Goal: Task Accomplishment & Management: Manage account settings

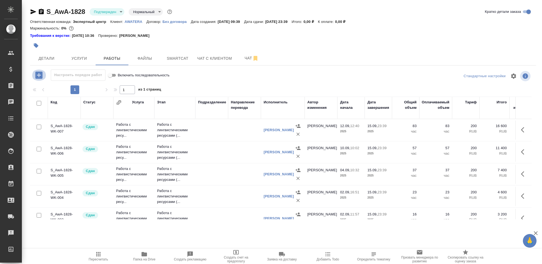
click at [39, 76] on icon "button" at bounding box center [39, 75] width 10 height 10
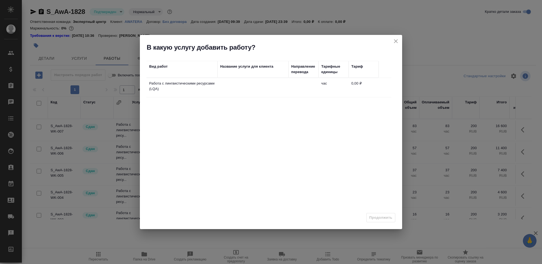
click at [291, 86] on td at bounding box center [303, 87] width 30 height 19
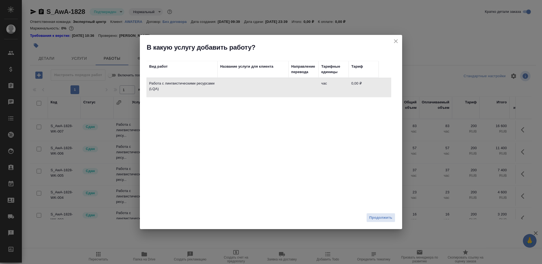
click at [383, 220] on span "Продолжить" at bounding box center [380, 218] width 23 height 6
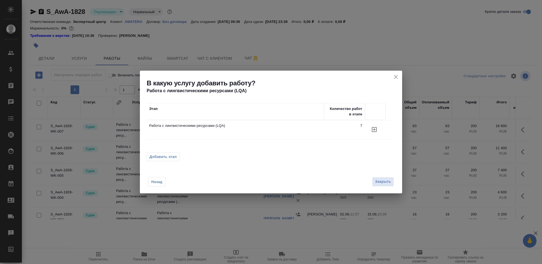
click at [377, 129] on icon "button" at bounding box center [374, 129] width 7 height 7
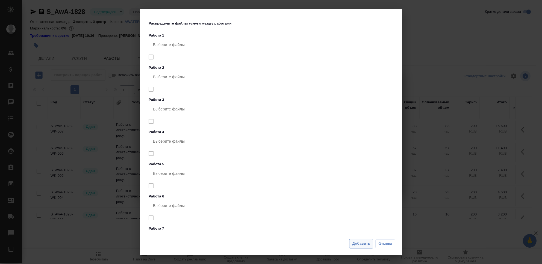
click at [358, 242] on span "Добавить" at bounding box center [361, 244] width 18 height 6
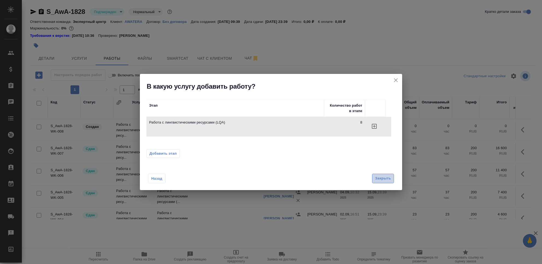
click at [387, 182] on span "Закрыть" at bounding box center [383, 179] width 16 height 6
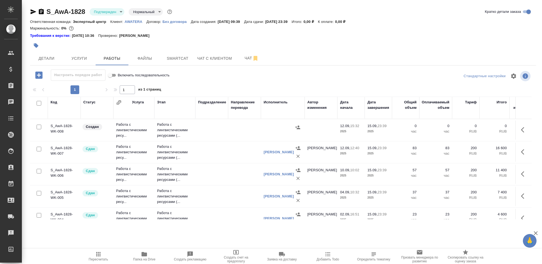
click at [90, 133] on td "Создан" at bounding box center [97, 130] width 33 height 19
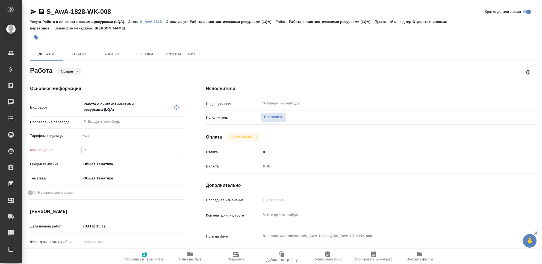
click at [91, 149] on input "0" at bounding box center [133, 150] width 102 height 8
type input "34"
click at [283, 216] on textarea at bounding box center [384, 215] width 247 height 9
type textarea "Чистка ТМ, Нефтегазовые инновации, Трактат."
click at [145, 255] on icon "button" at bounding box center [144, 254] width 5 height 5
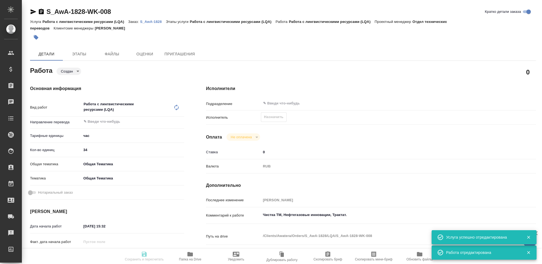
type input "created"
type input "5a8b1489cc6b4906c91bfd93"
type input "34"
type input "obtem"
type input "6012b1ca196b0e5c9229a120"
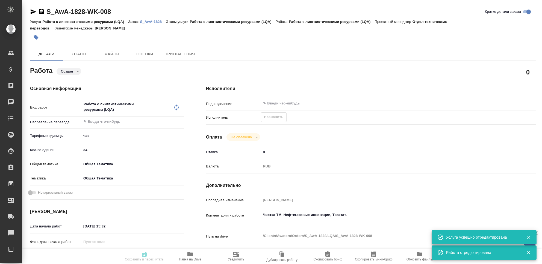
type input "12.09.2025 15:32"
type input "15.09.2025 23:39"
type input "notPayed"
type input "0"
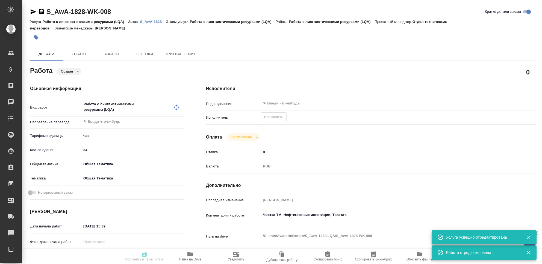
type input "RUB"
type input "[PERSON_NAME]"
type input "S_AwA-1828"
type input "Работа с лингвистическими ресурсами (LQA)"
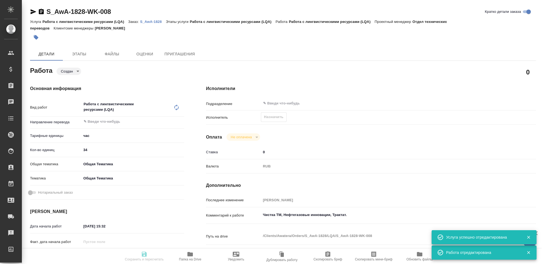
type input "[PERSON_NAME]"
type input "/Clients/Awatera/Orders/S_AwA-1828"
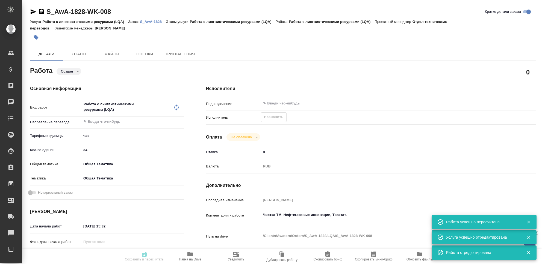
type input "created"
type input "5a8b1489cc6b4906c91bfd93"
type input "34"
type input "obtem"
type input "6012b1ca196b0e5c9229a120"
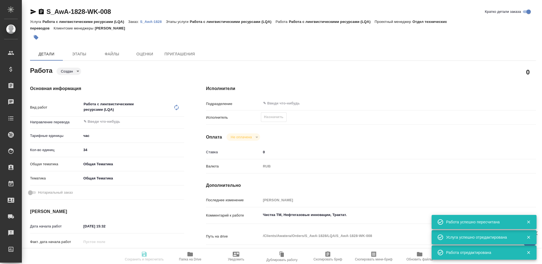
type input "12.09.2025 15:32"
type input "15.09.2025 23:39"
type input "notPayed"
type input "0"
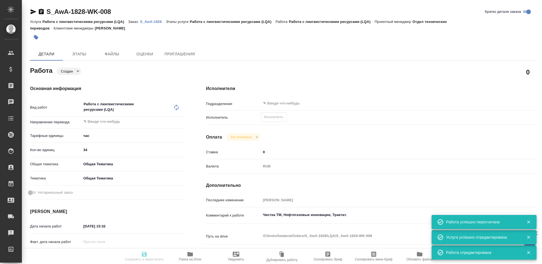
type input "RUB"
type input "[PERSON_NAME]"
type input "S_AwA-1828"
type input "Работа с лингвистическими ресурсами (LQA)"
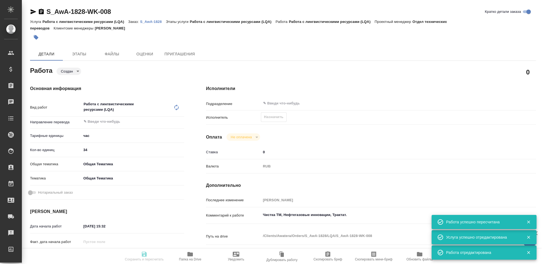
type input "[PERSON_NAME]"
type input "/Clients/Awatera/Orders/S_AwA-1828"
click at [275, 119] on span "Назначить" at bounding box center [273, 117] width 19 height 6
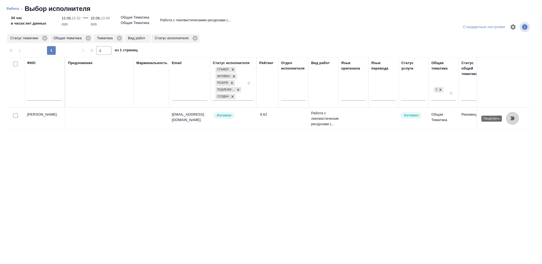
click at [514, 117] on icon "button" at bounding box center [512, 118] width 7 height 7
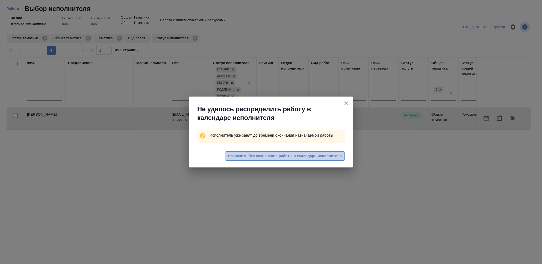
click at [287, 157] on span "Назначить без сохранения работы в календарь исполнителя" at bounding box center [285, 156] width 114 height 6
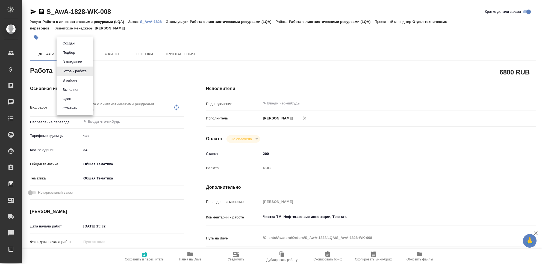
click at [88, 72] on body "🙏 .cls-1 fill:#fff; AWATERA Seleznev Maksim Клиенты Спецификации Заказы 0 Чаты …" at bounding box center [271, 132] width 542 height 264
click at [75, 97] on li "Сдан" at bounding box center [75, 98] width 37 height 9
type textarea "x"
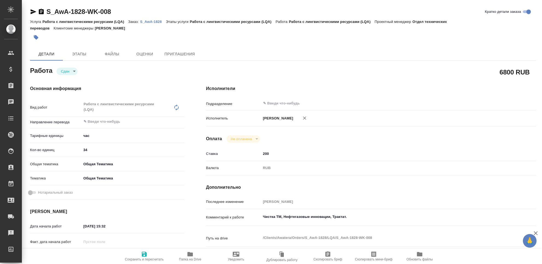
type textarea "x"
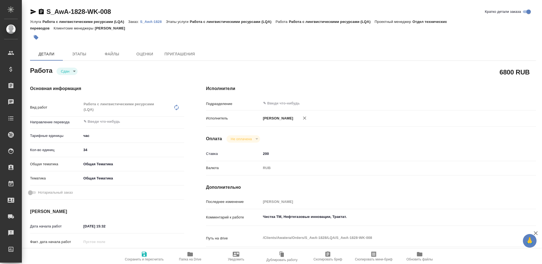
type textarea "x"
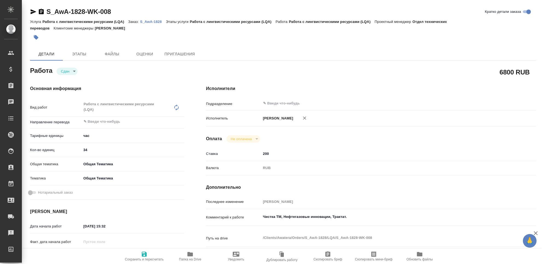
type textarea "x"
click at [145, 255] on icon "button" at bounding box center [144, 254] width 5 height 5
type textarea "x"
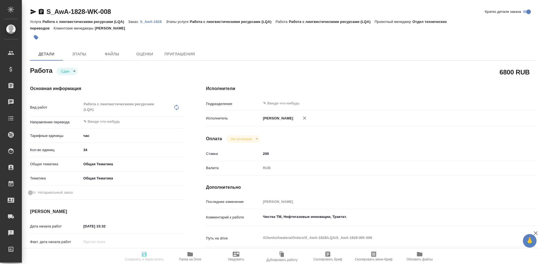
type textarea "x"
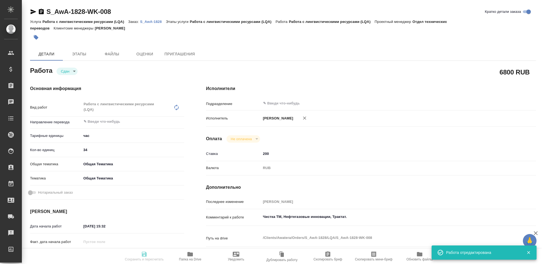
type textarea "x"
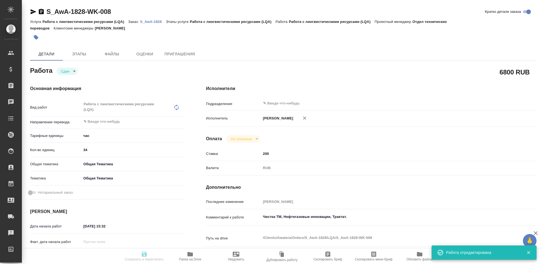
type textarea "x"
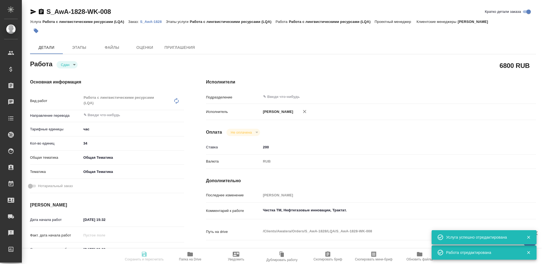
type input "closed"
type textarea "Работа с лингвистическими ресурсами (LQA)"
type textarea "x"
type input "5a8b1489cc6b4906c91bfd93"
type input "34"
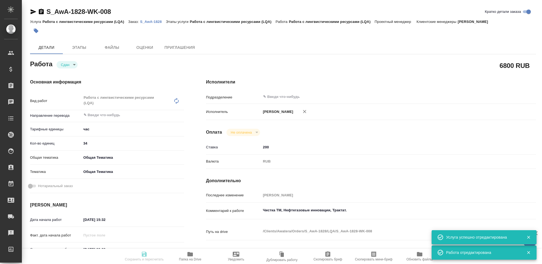
type input "obtem"
type input "6012b1ca196b0e5c9229a120"
type input "12.09.2025 15:32"
type input "15.09.2025 23:39"
type input "12.09.2025 15:33"
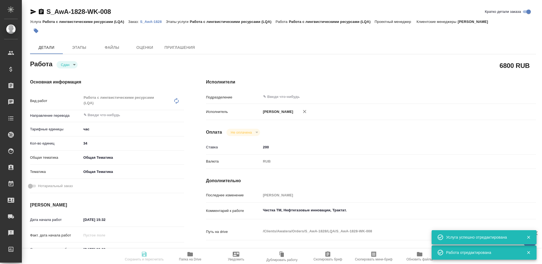
type input "15.09.2025 23:39"
type input "notPayed"
type input "200"
type input "RUB"
type input "[PERSON_NAME]"
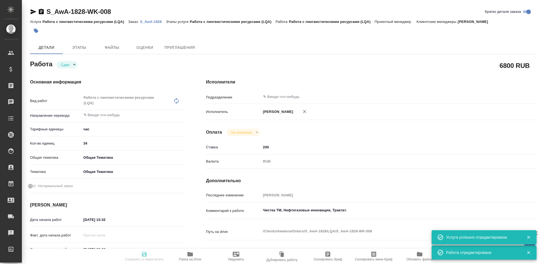
type textarea "Чистка ТМ, Нефтегазовые инновации, Трактат."
type textarea "x"
type textarea "/Clients/Awatera/Orders/S_AwA-1828/LQA/S_AwA-1828-WK-008"
type textarea "x"
type input "S_AwA-1828"
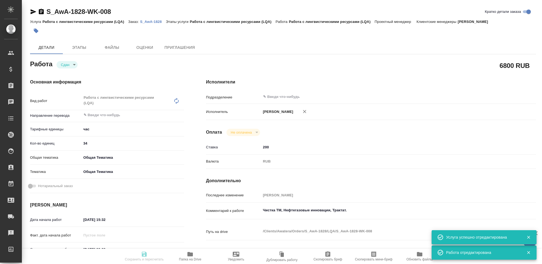
type input "Работа с лингвистическими ресурсами (LQA)"
type input "[PERSON_NAME]"
type input "/Clients/Awatera/Orders/S_AwA-1828"
type textarea "x"
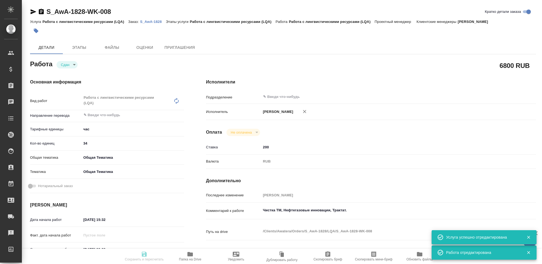
type textarea "x"
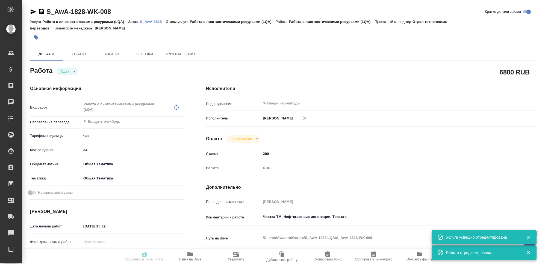
type textarea "x"
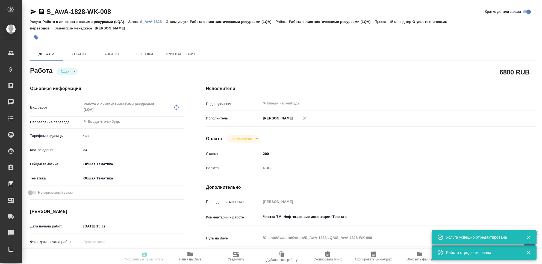
type textarea "x"
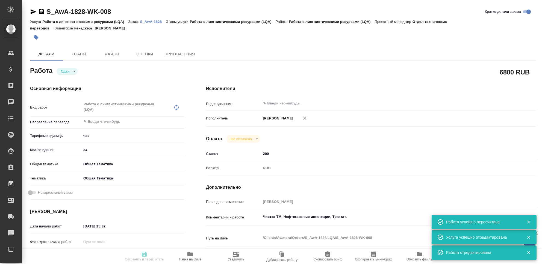
type input "closed"
type textarea "Работа с лингвистическими ресурсами (LQA)"
type textarea "x"
type input "5a8b1489cc6b4906c91bfd93"
type input "34"
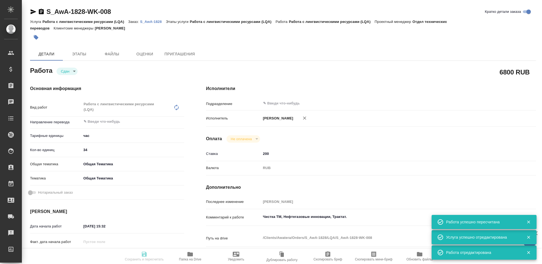
type input "obtem"
type input "6012b1ca196b0e5c9229a120"
type input "12.09.2025 15:32"
type input "15.09.2025 23:39"
type input "12.09.2025 15:33"
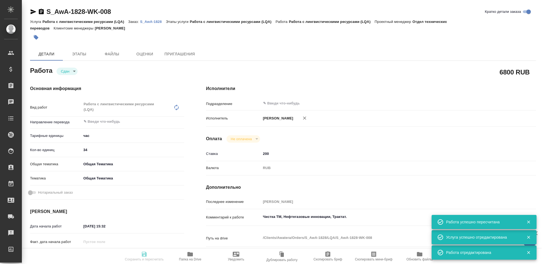
type input "15.09.2025 23:39"
type input "notPayed"
type input "200"
type input "RUB"
type input "[PERSON_NAME]"
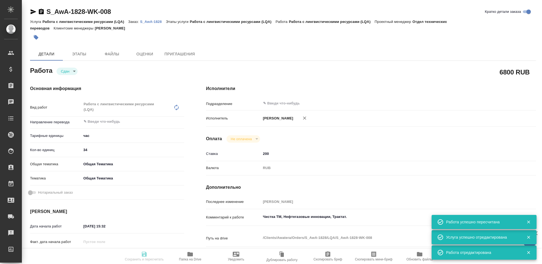
type textarea "Чистка ТМ, Нефтегазовые инновации, Трактат."
type textarea "x"
type textarea "/Clients/Awatera/Orders/S_AwA-1828/LQA/S_AwA-1828-WK-008"
type textarea "x"
type input "S_AwA-1828"
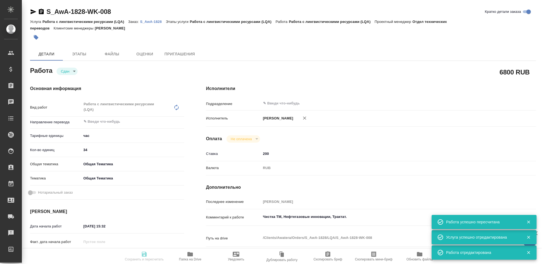
type input "Работа с лингвистическими ресурсами (LQA)"
type input "[PERSON_NAME]"
type input "/Clients/Awatera/Orders/S_AwA-1828"
type textarea "x"
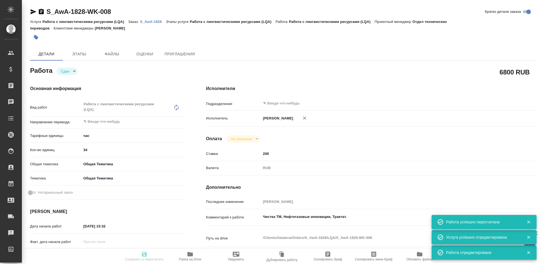
type textarea "x"
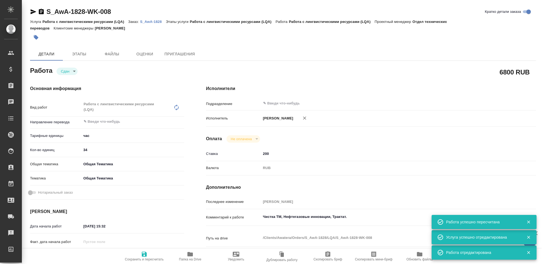
type textarea "x"
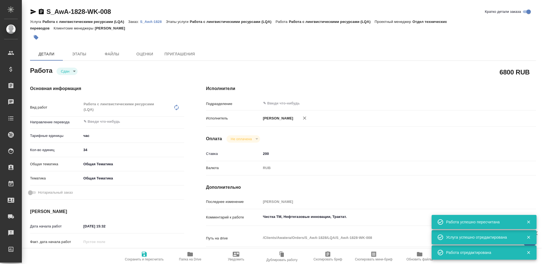
type textarea "x"
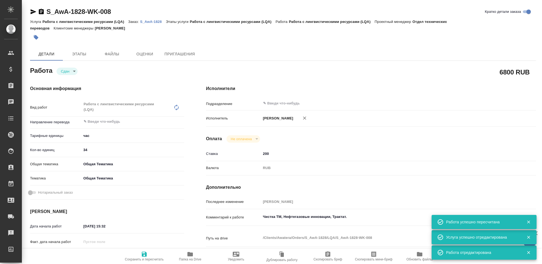
type textarea "x"
